Goal: Find specific page/section: Find specific page/section

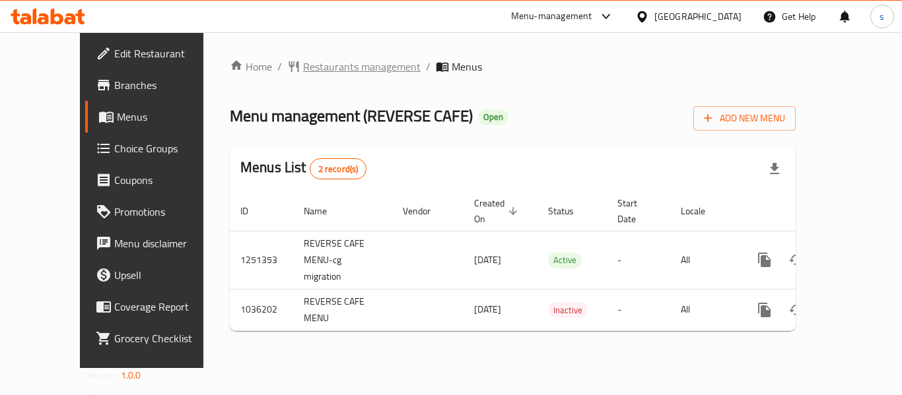
click at [303, 65] on span "Restaurants management" at bounding box center [361, 67] width 117 height 16
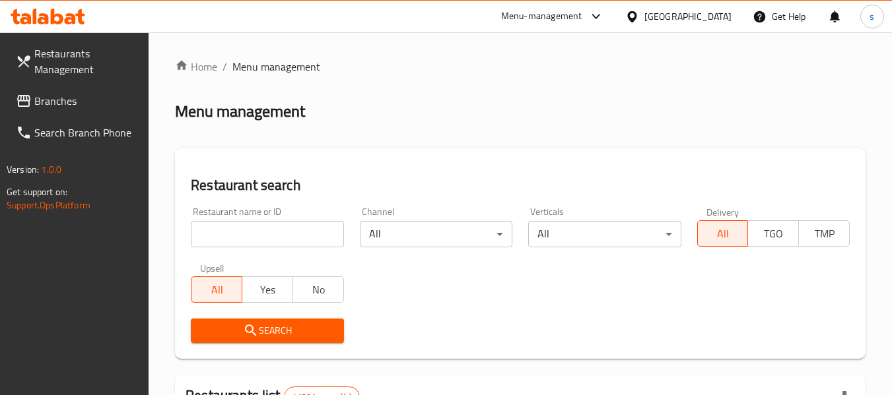
drag, startPoint x: 215, startPoint y: 214, endPoint x: 215, endPoint y: 228, distance: 14.5
click at [215, 216] on div "Restaurant name or ID Restaurant name or ID" at bounding box center [267, 227] width 152 height 40
click at [215, 230] on input "search" at bounding box center [267, 234] width 152 height 26
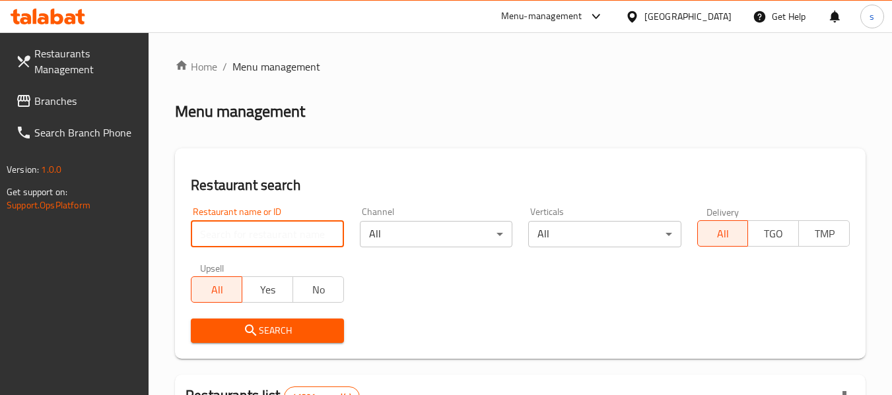
paste input "661745"
type input "661745"
click button "Search" at bounding box center [267, 331] width 152 height 24
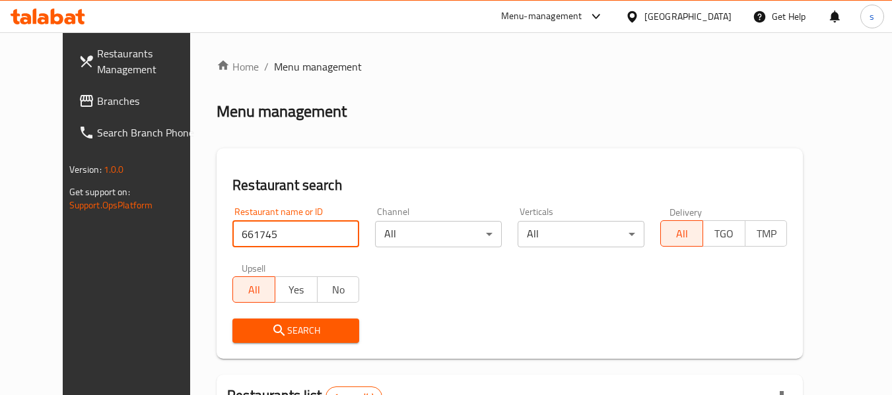
click at [688, 20] on div "United Arab Emirates" at bounding box center [687, 16] width 87 height 15
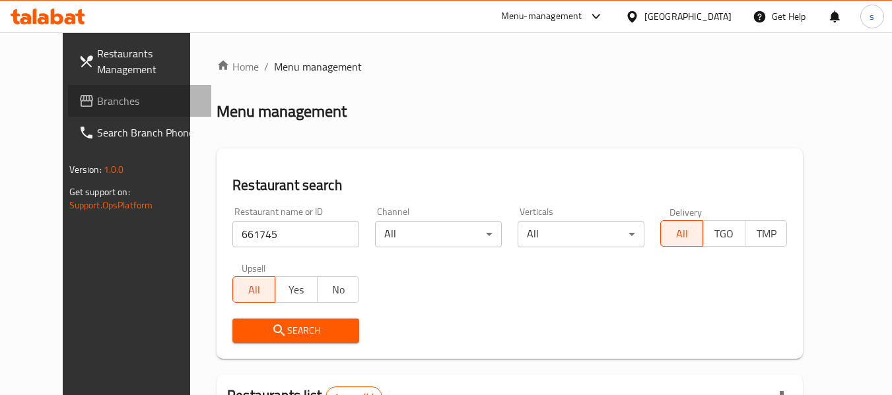
click at [97, 109] on span "Branches" at bounding box center [149, 101] width 104 height 16
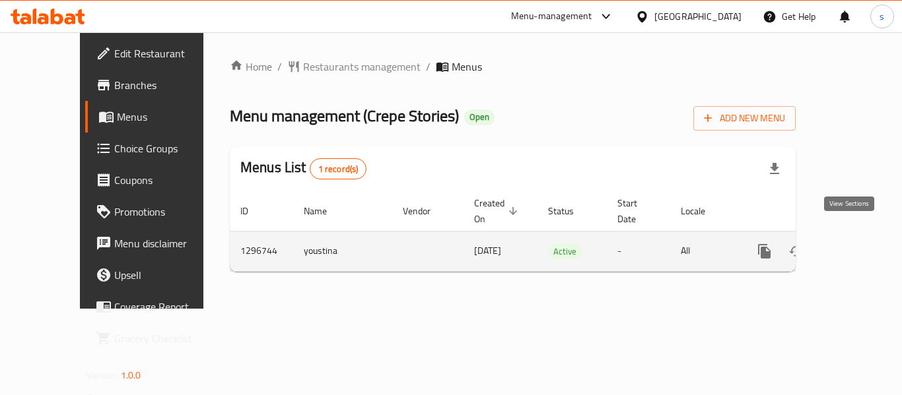
click at [851, 244] on icon "enhanced table" at bounding box center [859, 252] width 16 height 16
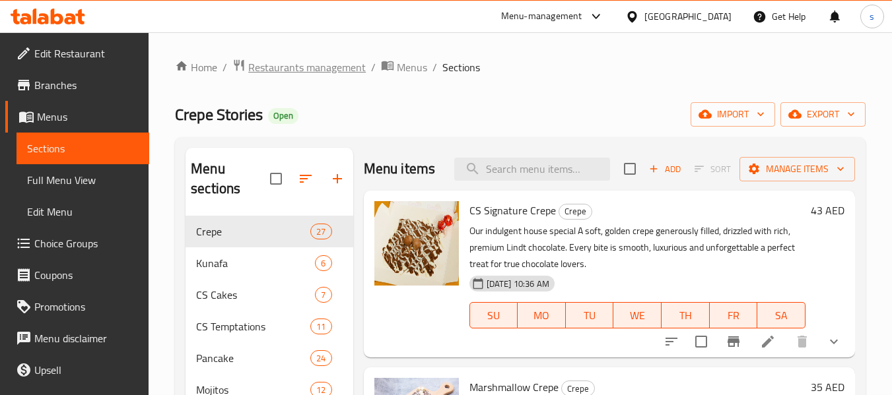
click at [294, 63] on span "Restaurants management" at bounding box center [306, 67] width 117 height 16
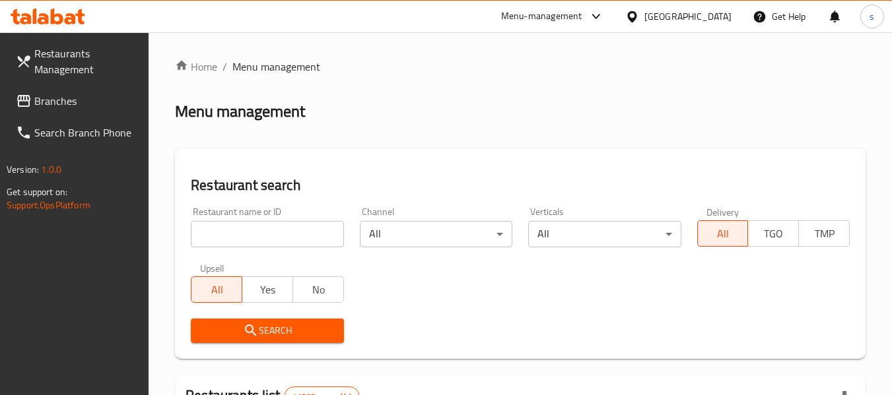
click at [259, 239] on input "search" at bounding box center [267, 234] width 152 height 26
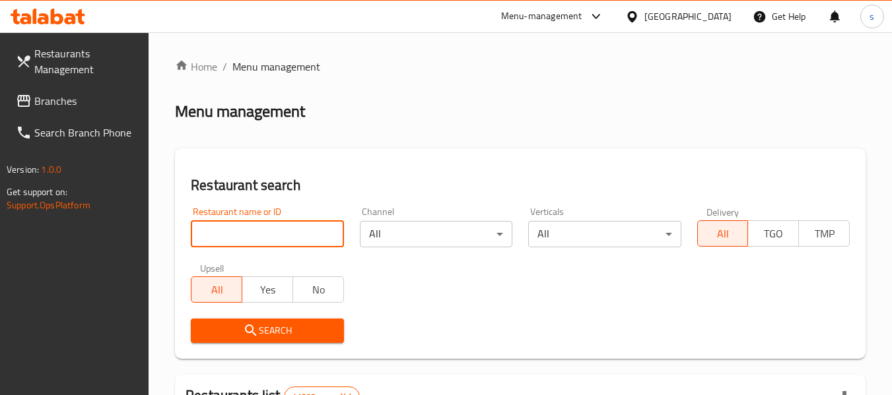
paste input "699899"
type input "699899"
click button "Search" at bounding box center [267, 331] width 152 height 24
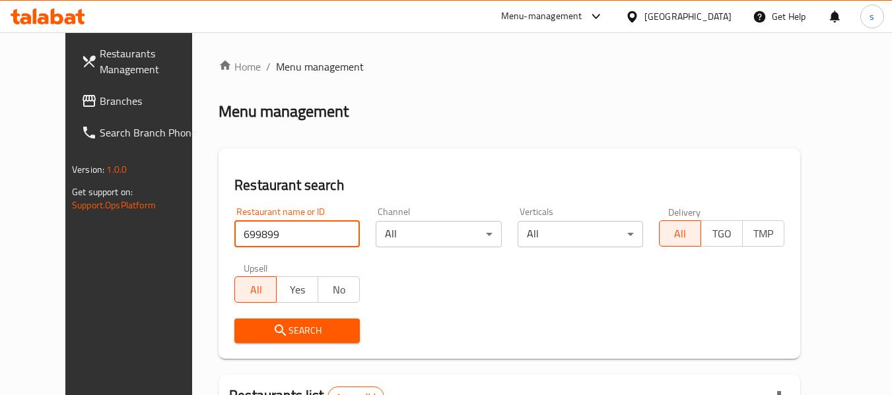
click at [688, 13] on div "United Arab Emirates" at bounding box center [687, 16] width 87 height 15
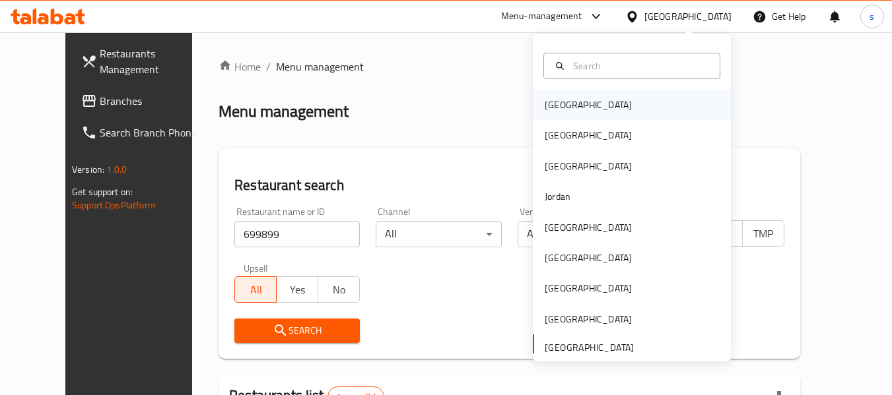
click at [574, 98] on div "[GEOGRAPHIC_DATA]" at bounding box center [588, 105] width 108 height 30
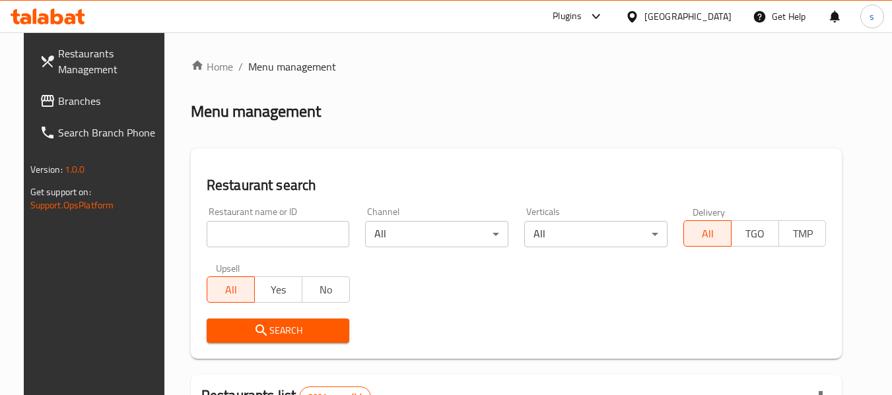
click at [64, 103] on span "Branches" at bounding box center [110, 101] width 104 height 16
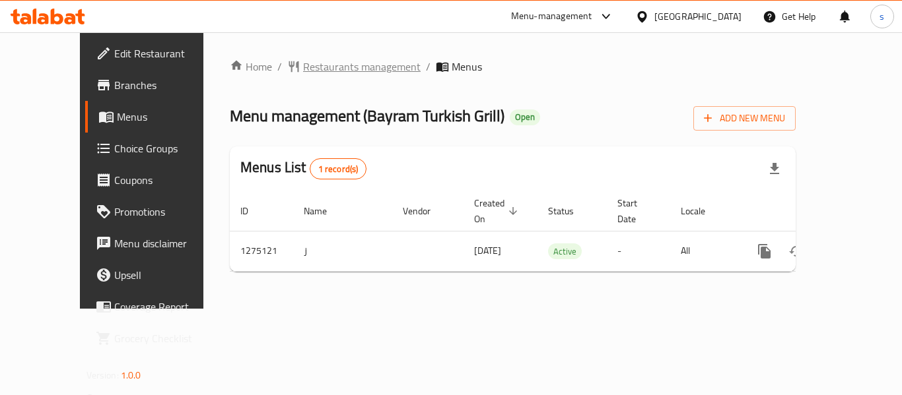
click at [304, 65] on span "Restaurants management" at bounding box center [361, 67] width 117 height 16
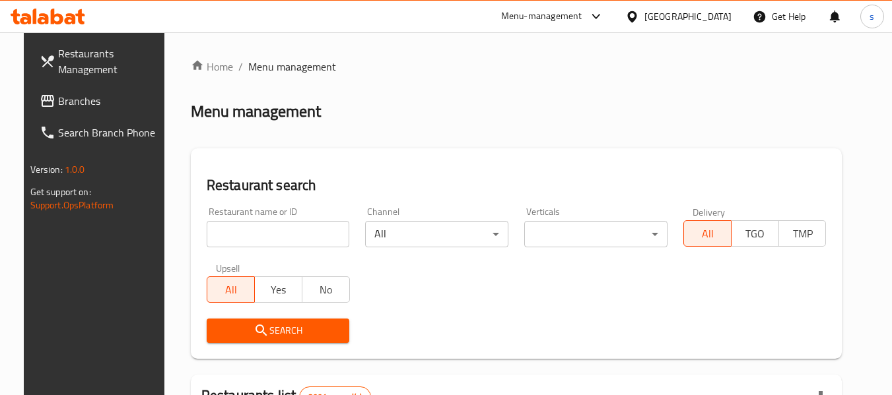
click at [259, 236] on input "search" at bounding box center [278, 234] width 143 height 26
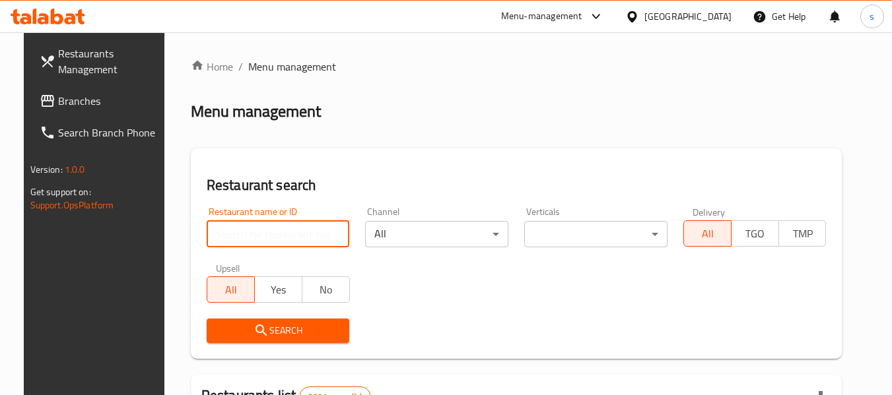
paste input "691476"
type input "691476"
click button "Search" at bounding box center [278, 331] width 143 height 24
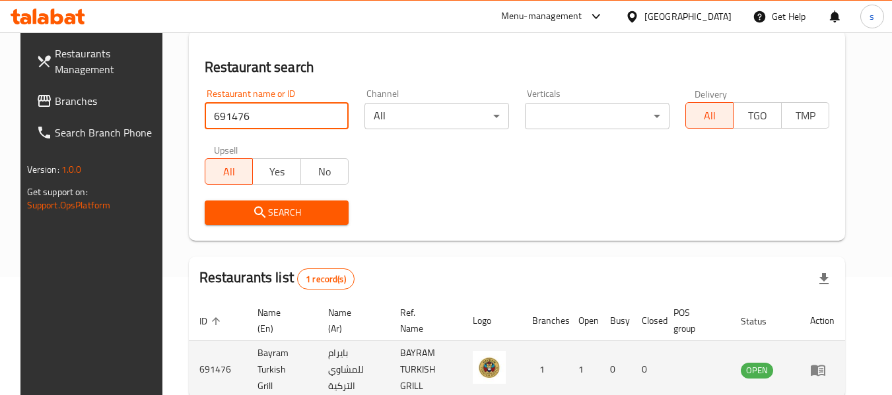
scroll to position [193, 0]
